Goal: Task Accomplishment & Management: Manage account settings

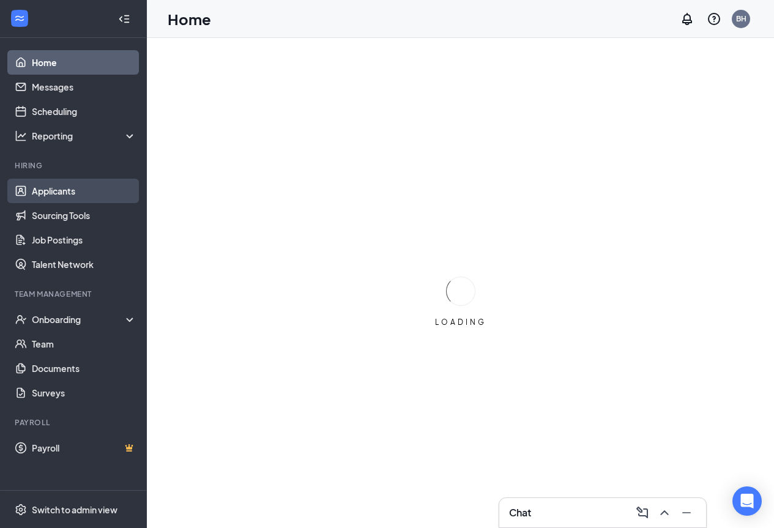
click at [62, 190] on link "Applicants" at bounding box center [84, 191] width 105 height 24
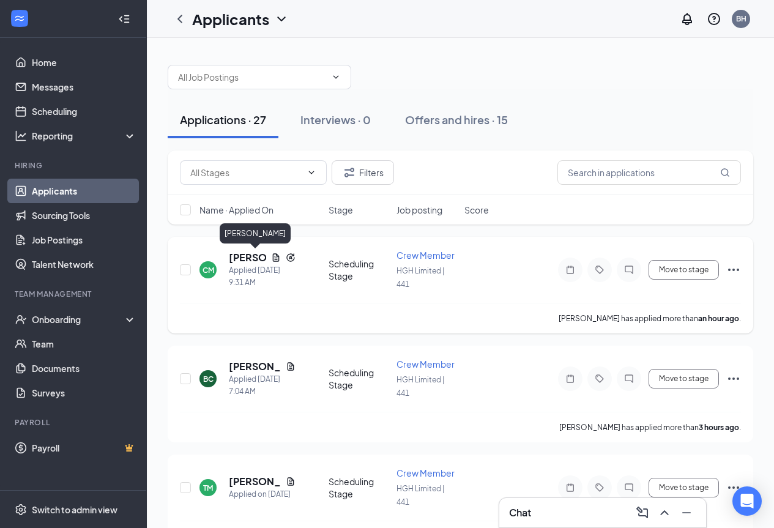
click at [246, 258] on h5 "[PERSON_NAME]" at bounding box center [247, 257] width 37 height 13
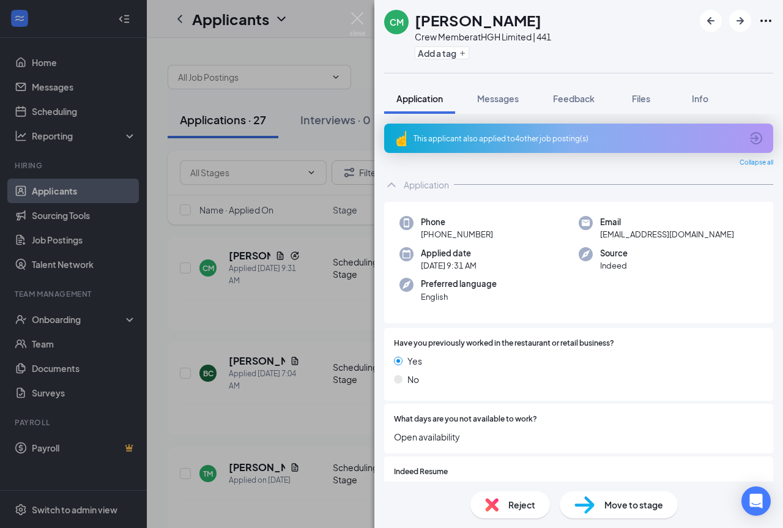
click at [514, 501] on span "Reject" at bounding box center [522, 504] width 27 height 13
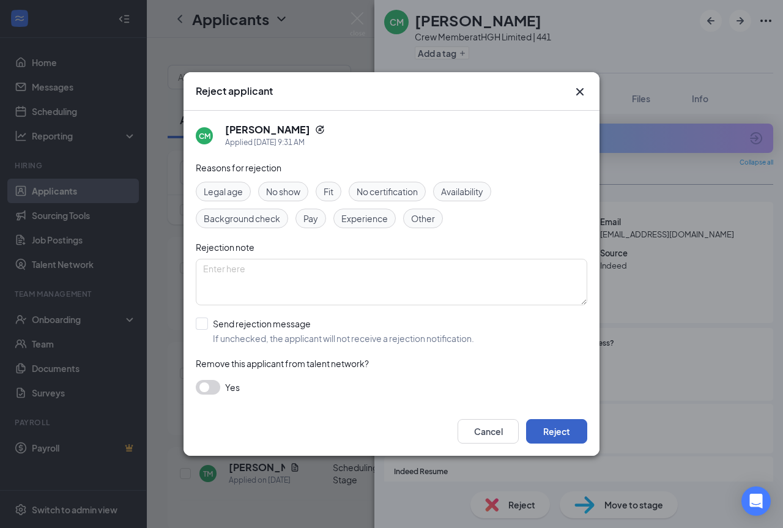
drag, startPoint x: 556, startPoint y: 436, endPoint x: 556, endPoint y: 414, distance: 22.0
click at [556, 436] on button "Reject" at bounding box center [556, 431] width 61 height 24
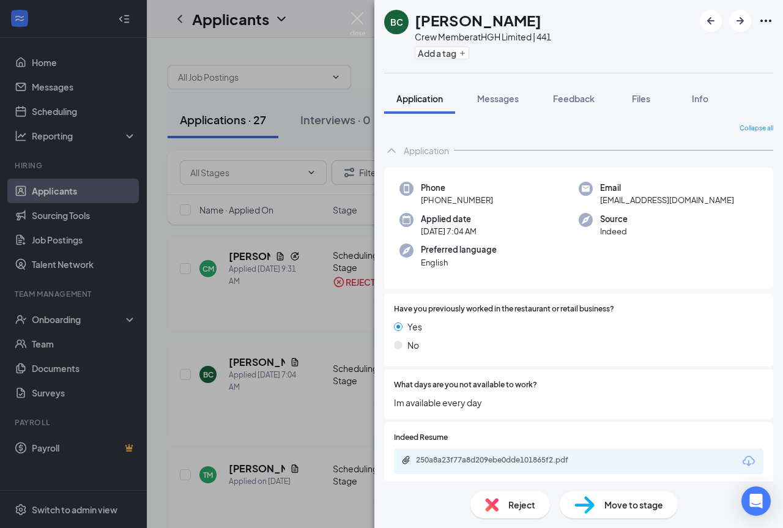
click at [297, 333] on div "BC [PERSON_NAME] Crew Member at HGH Limited | 441 Add a tag Application Message…" at bounding box center [391, 264] width 783 height 528
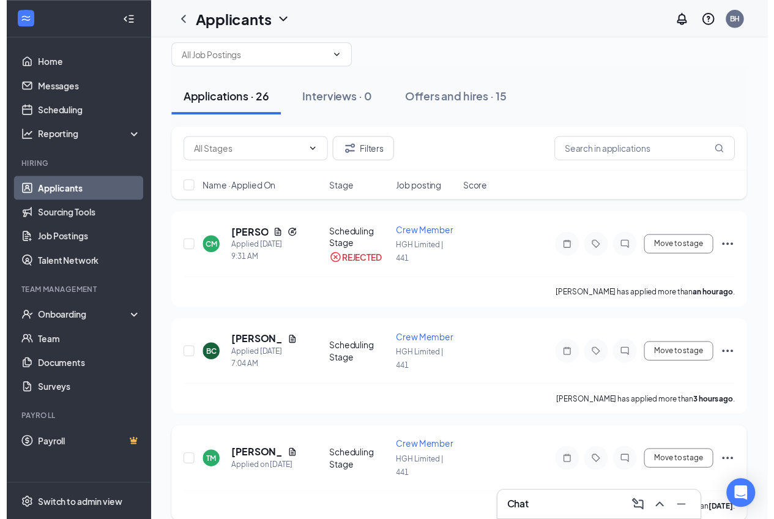
scroll to position [122, 0]
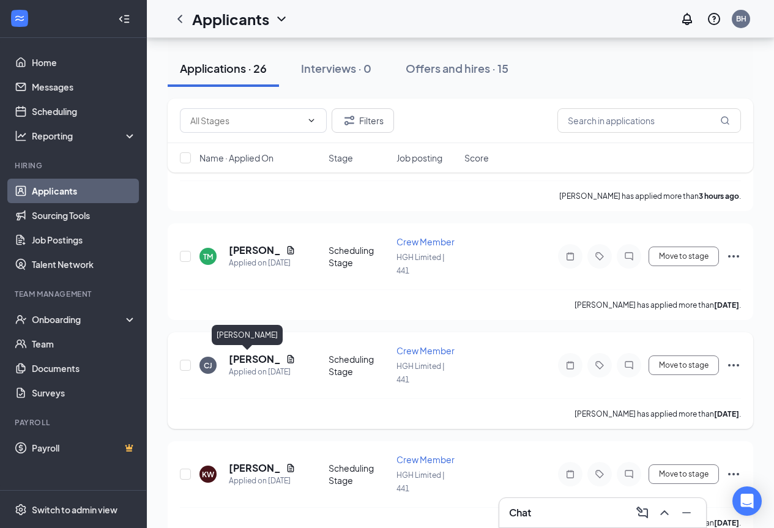
click at [251, 359] on h5 "[PERSON_NAME]" at bounding box center [255, 358] width 52 height 13
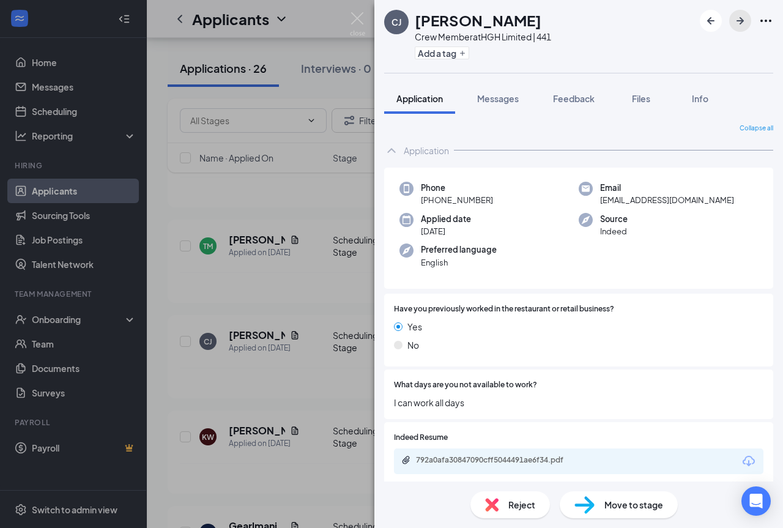
click at [741, 20] on icon "ArrowRight" at bounding box center [740, 20] width 7 height 7
click at [516, 503] on span "Reject" at bounding box center [522, 504] width 27 height 13
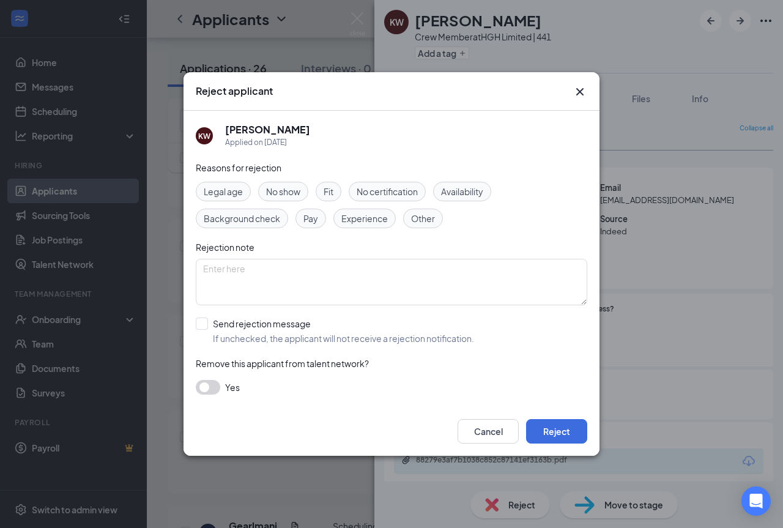
click at [466, 190] on span "Availability" at bounding box center [462, 191] width 42 height 13
click at [561, 428] on button "Reject" at bounding box center [556, 431] width 61 height 24
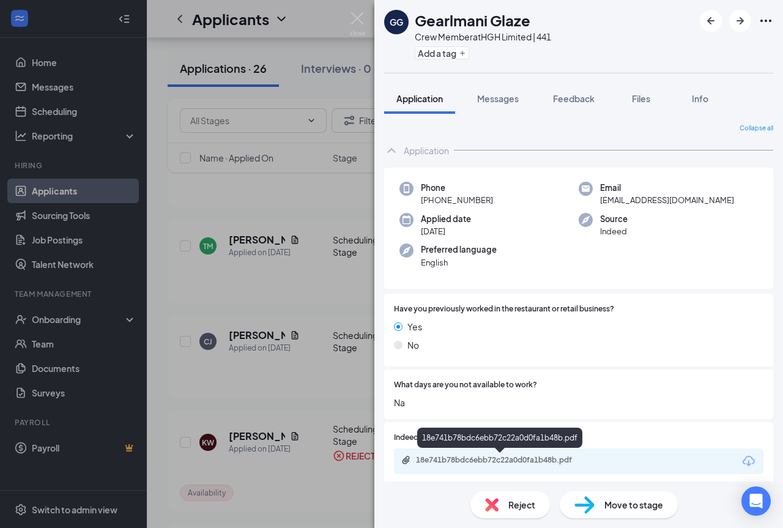
click at [537, 461] on div "18e741b78bdc6ebb72c22a0d0fa1b48b.pdf" at bounding box center [501, 460] width 171 height 10
click at [524, 506] on span "Reject" at bounding box center [522, 504] width 27 height 13
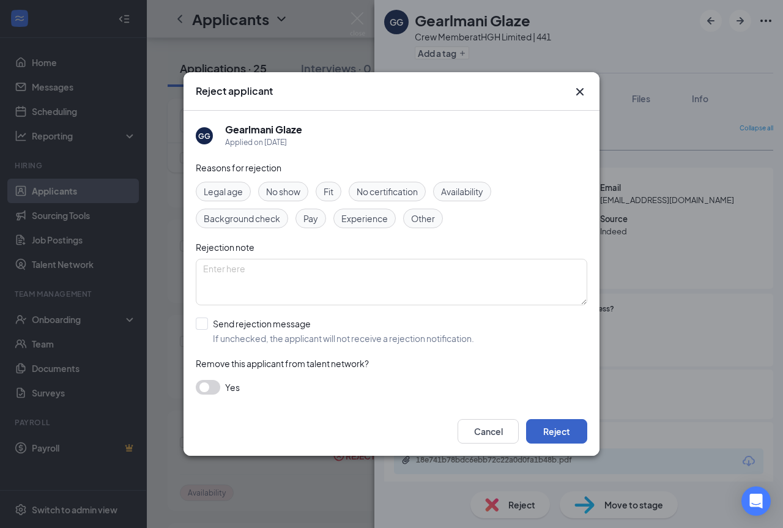
drag, startPoint x: 538, startPoint y: 430, endPoint x: 552, endPoint y: 415, distance: 19.9
click at [539, 430] on button "Reject" at bounding box center [556, 431] width 61 height 24
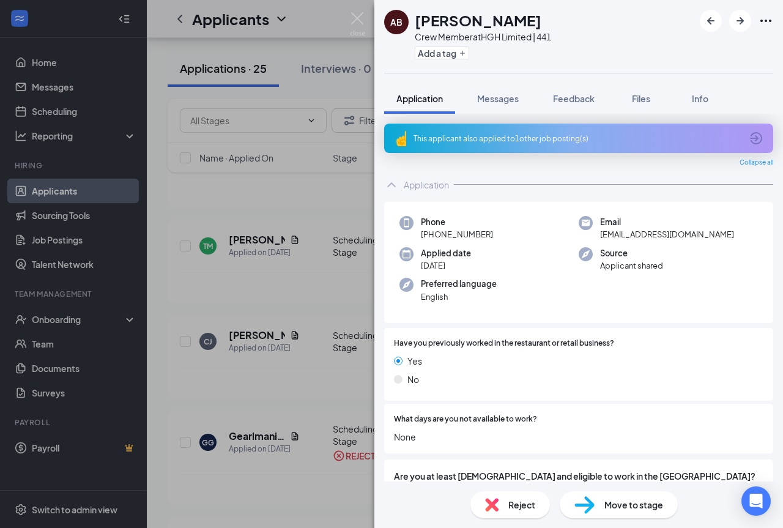
click at [54, 84] on div "AB [PERSON_NAME] Crew Member at HGH Limited | 441 Add a tag Application Message…" at bounding box center [391, 264] width 783 height 528
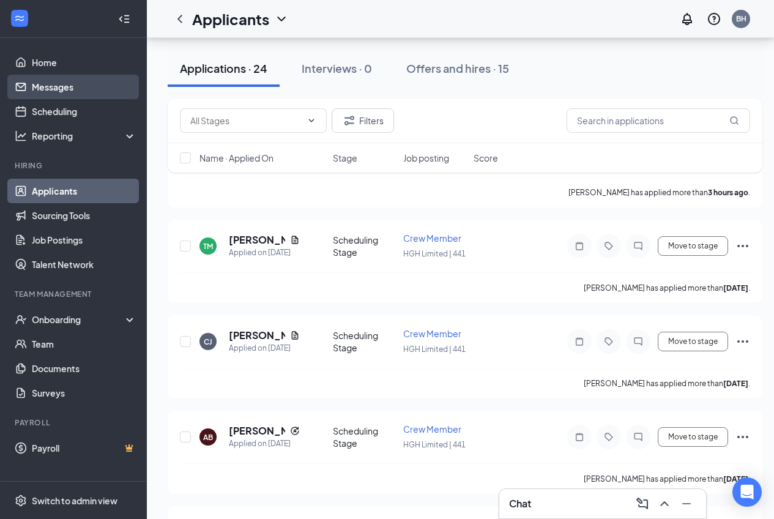
click at [64, 83] on link "Messages" at bounding box center [84, 87] width 105 height 24
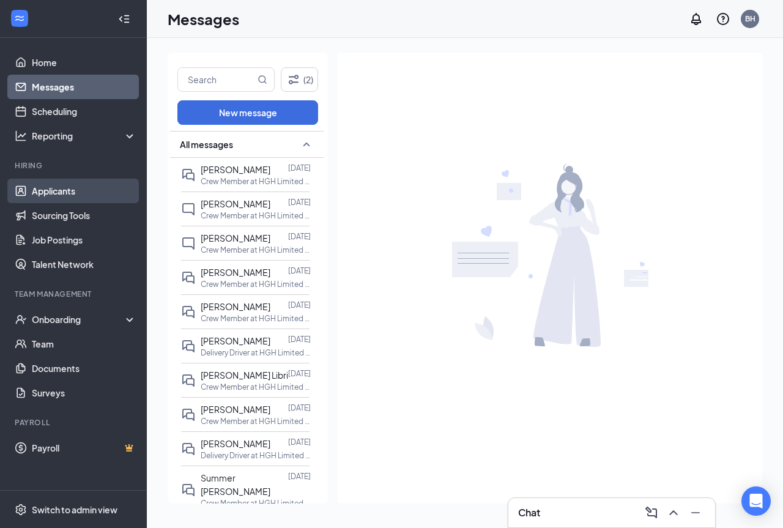
click at [73, 190] on link "Applicants" at bounding box center [84, 191] width 105 height 24
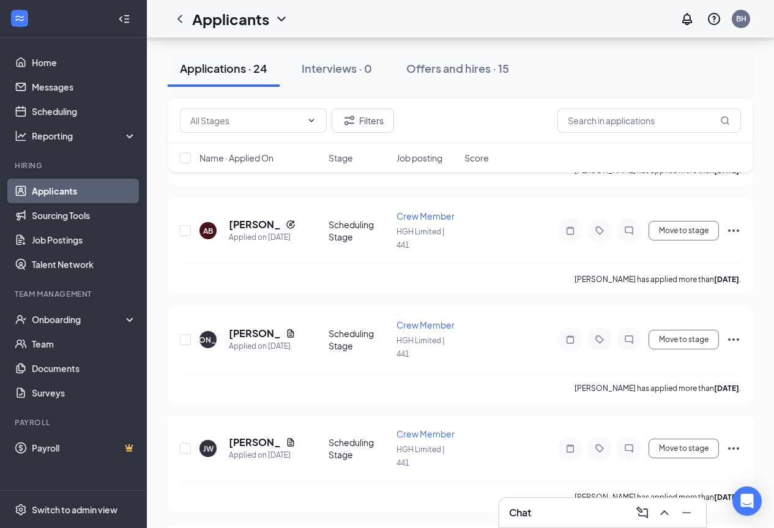
scroll to position [367, 0]
click at [262, 226] on h5 "[PERSON_NAME]" at bounding box center [255, 223] width 52 height 13
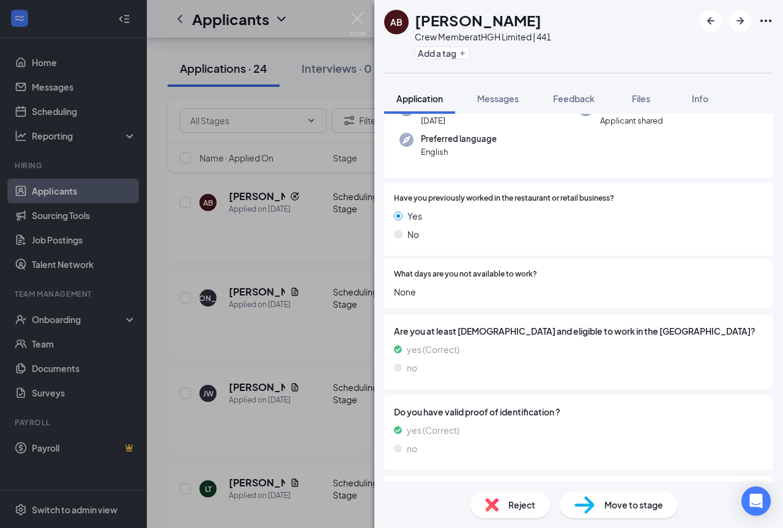
scroll to position [184, 0]
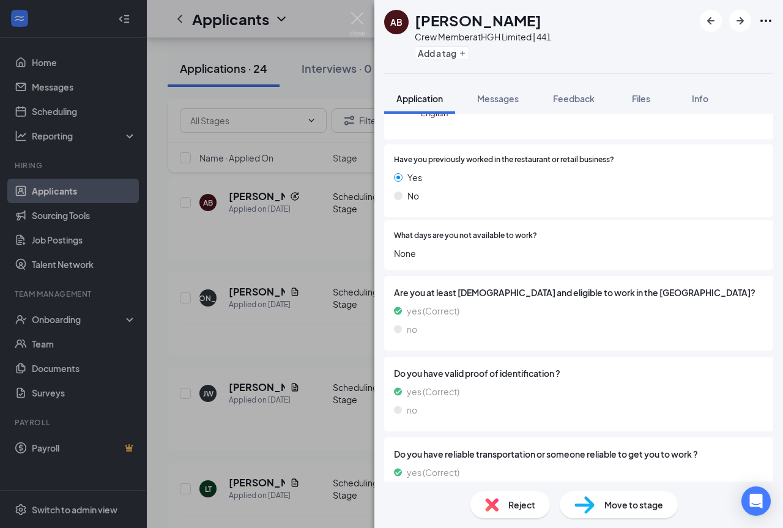
click at [526, 504] on span "Reject" at bounding box center [522, 504] width 27 height 13
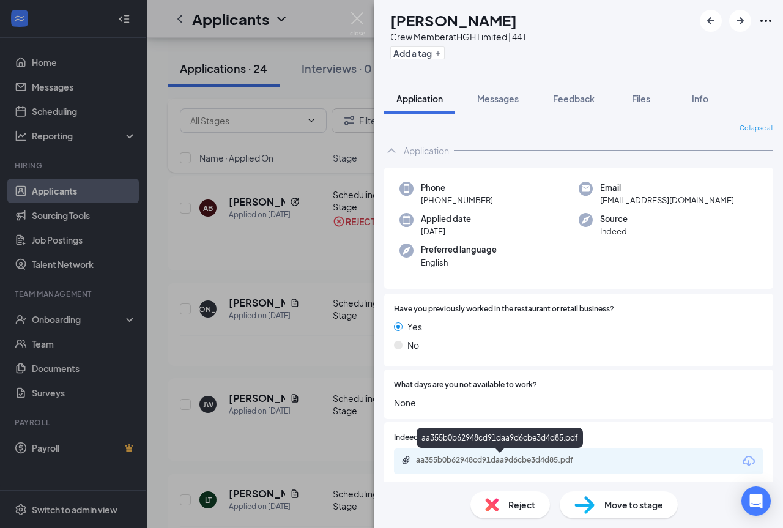
click at [545, 464] on div "aa355b0b62948cd91daa9d6cbe3d4d85.pdf" at bounding box center [501, 460] width 171 height 10
click at [742, 21] on icon "ArrowRight" at bounding box center [740, 20] width 7 height 7
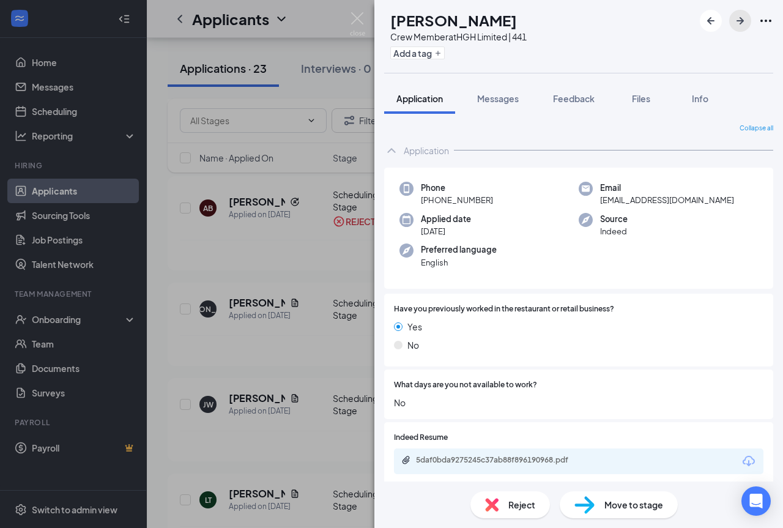
click at [742, 21] on icon "ArrowRight" at bounding box center [740, 20] width 7 height 7
